Goal: Transaction & Acquisition: Obtain resource

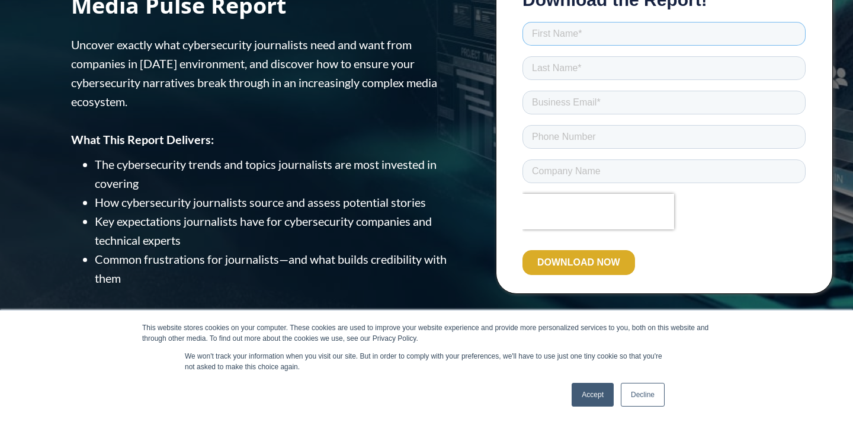
click at [579, 33] on input "text" at bounding box center [664, 34] width 283 height 24
type input "[PERSON_NAME]"
type input "Le"
type input "[PHONE_NUMBER]"
type input "[PERSON_NAME]"
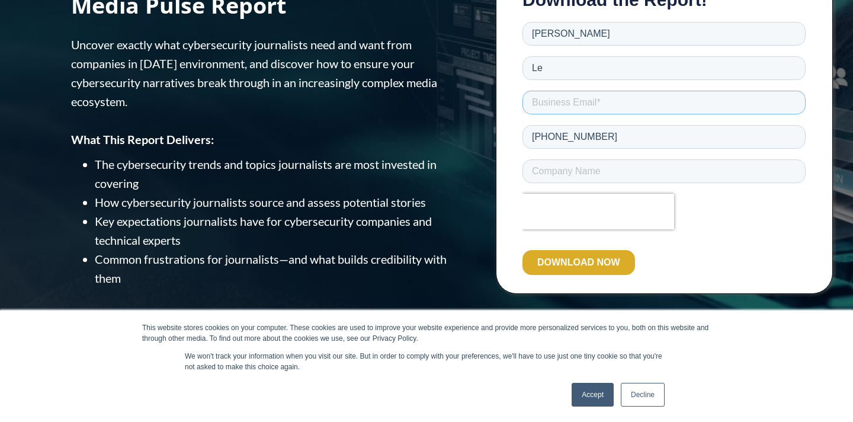
click at [574, 101] on input "email" at bounding box center [664, 103] width 283 height 24
type input "[PERSON_NAME][EMAIL_ADDRESS][DOMAIN_NAME]"
click at [593, 168] on input "text" at bounding box center [664, 171] width 283 height 24
type input "ECQ"
click at [585, 258] on input "DOWNLOAD NOW" at bounding box center [579, 262] width 113 height 25
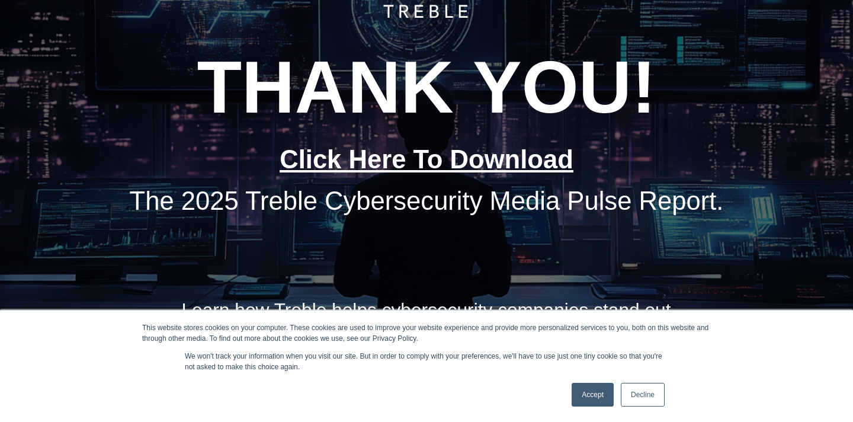
scroll to position [169, 0]
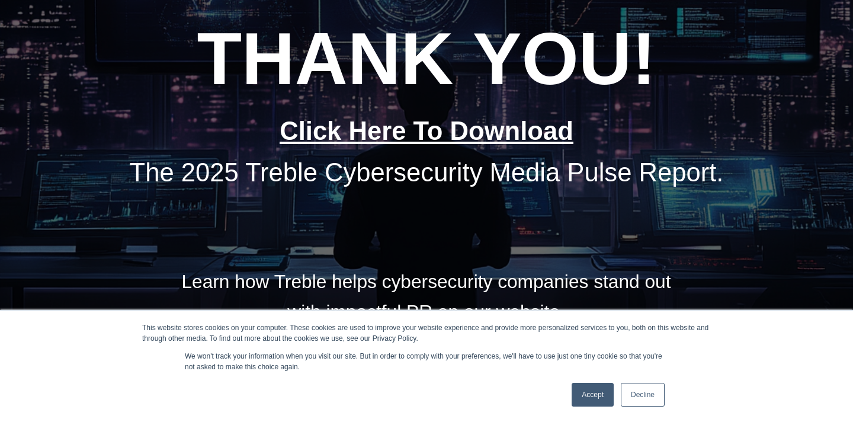
click at [489, 143] on link "Click Here To Download" at bounding box center [427, 131] width 294 height 28
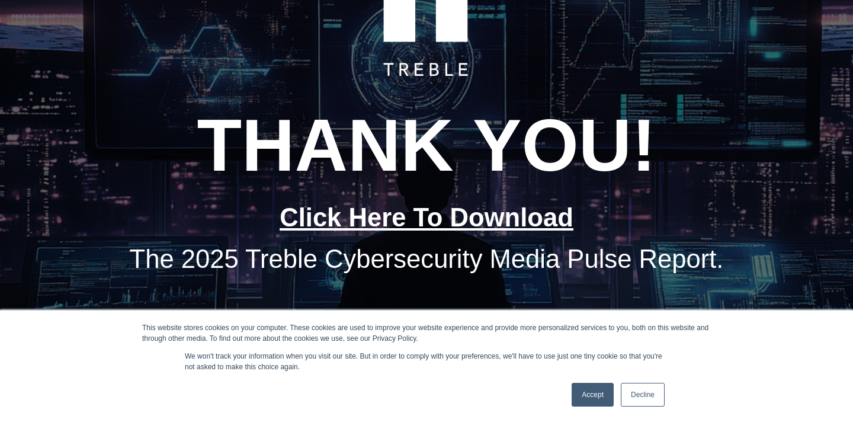
scroll to position [0, 0]
